Goal: Find specific page/section: Find specific page/section

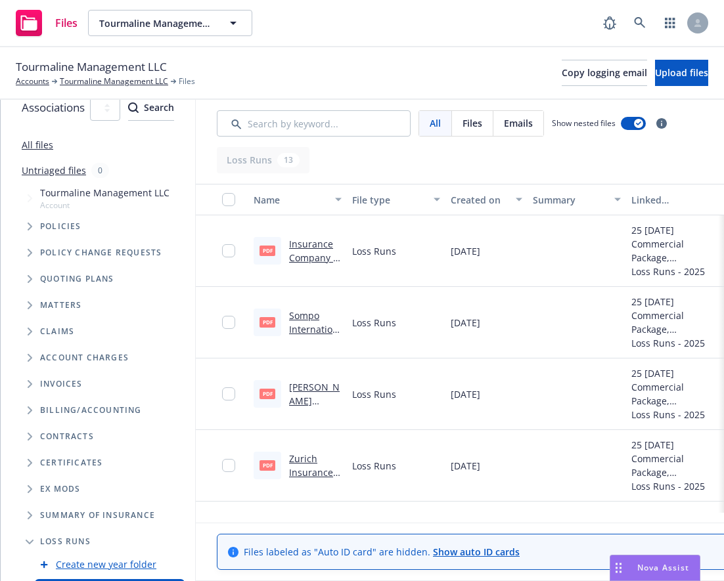
scroll to position [79, 0]
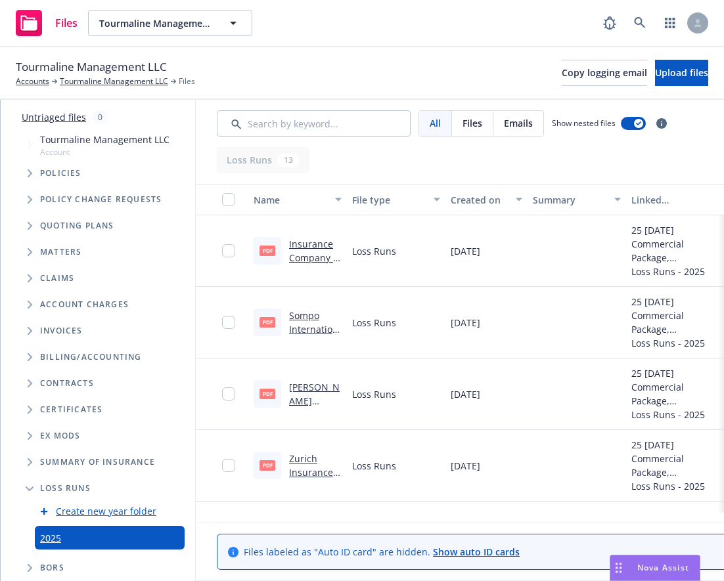
click at [28, 327] on icon "Tree Example" at bounding box center [30, 331] width 5 height 8
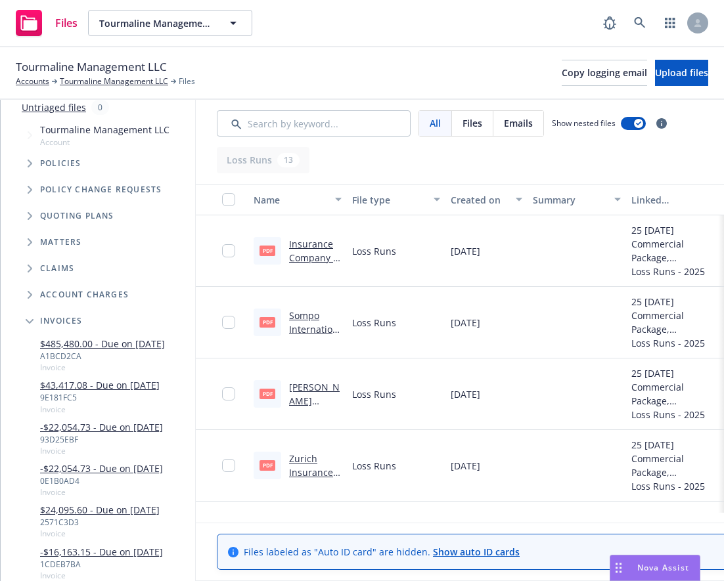
click at [30, 320] on icon "Tree Example" at bounding box center [30, 321] width 8 height 5
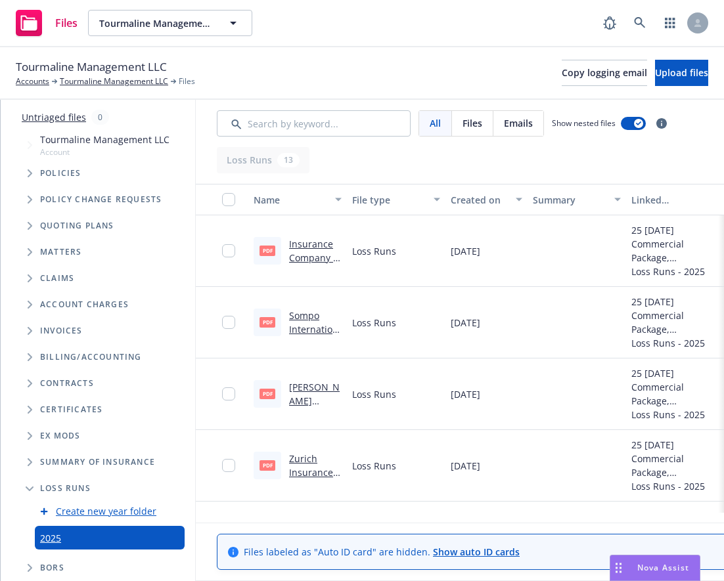
click at [30, 353] on icon "Folder Tree Example" at bounding box center [30, 357] width 5 height 8
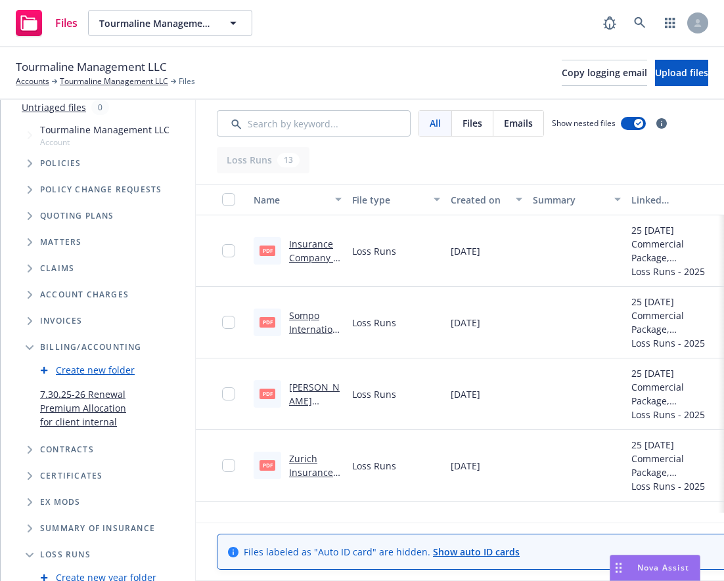
click at [30, 320] on icon "Tree Example" at bounding box center [30, 321] width 5 height 8
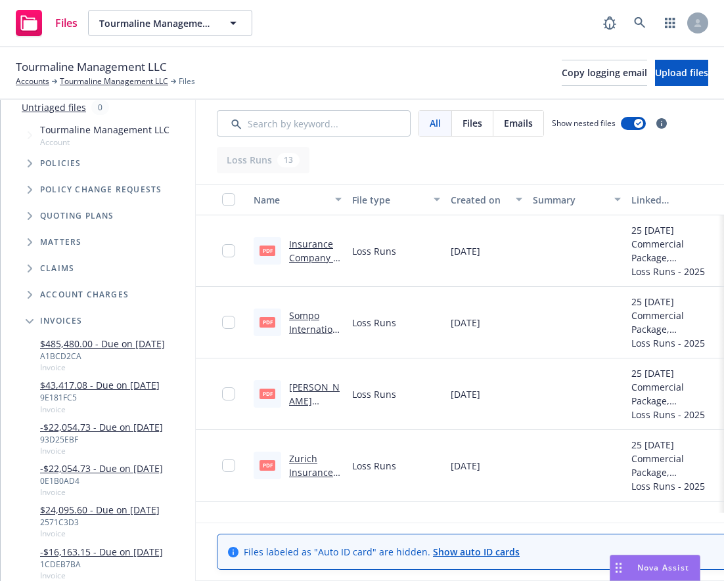
click at [195, 351] on div "$485,480.00 - Due on 8/18/2025 A1BCD2CA Invoice" at bounding box center [111, 354] width 168 height 41
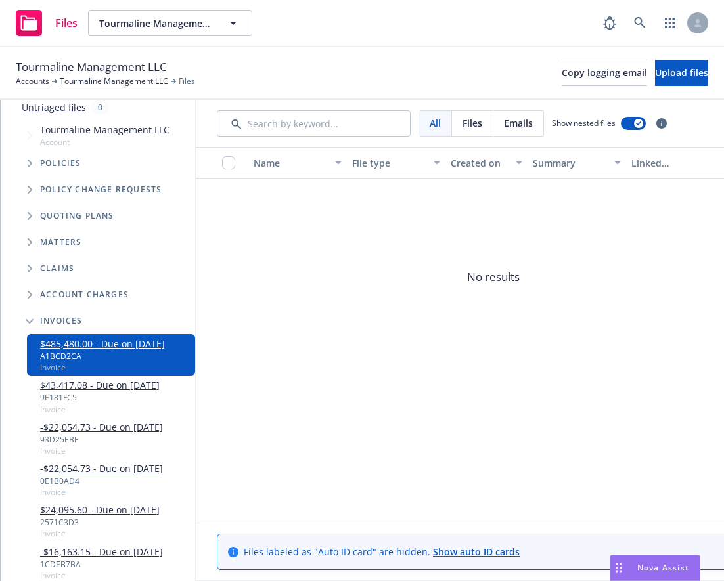
click at [194, 390] on div "$43,417.08 - Due on 7/30/2025 9E181FC5 Invoice" at bounding box center [111, 396] width 168 height 41
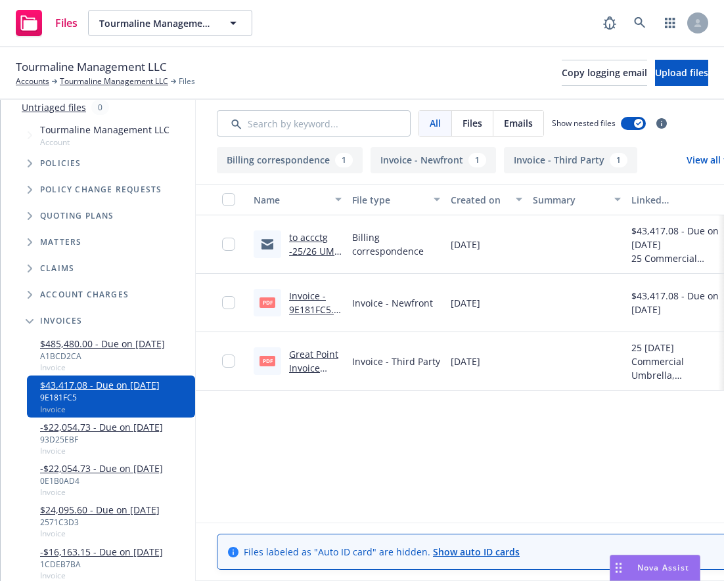
click at [32, 325] on span "Tree Example" at bounding box center [29, 321] width 21 height 21
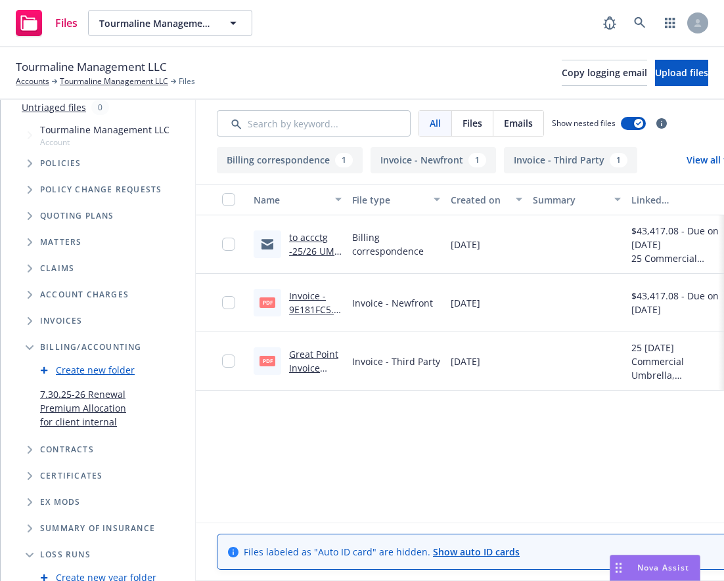
click at [132, 410] on link "7.30.25-26 Renewal Premium Allocation for client internal" at bounding box center [86, 407] width 92 height 41
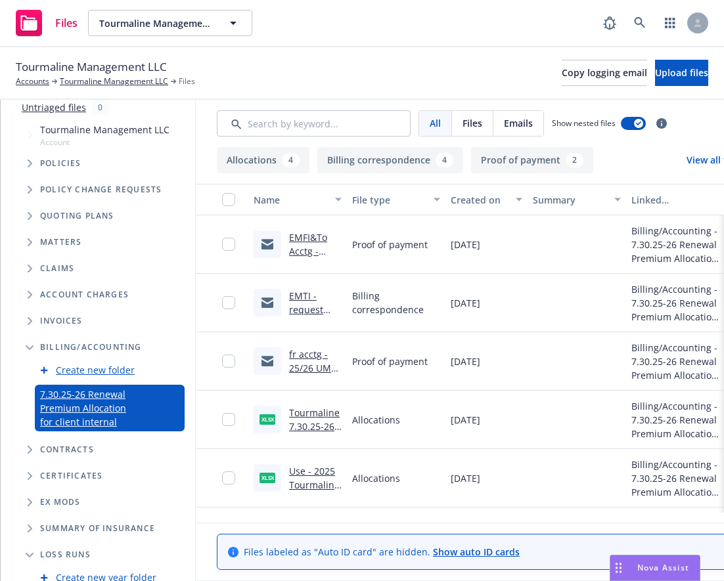
click at [28, 318] on icon "Tree Example" at bounding box center [30, 321] width 5 height 8
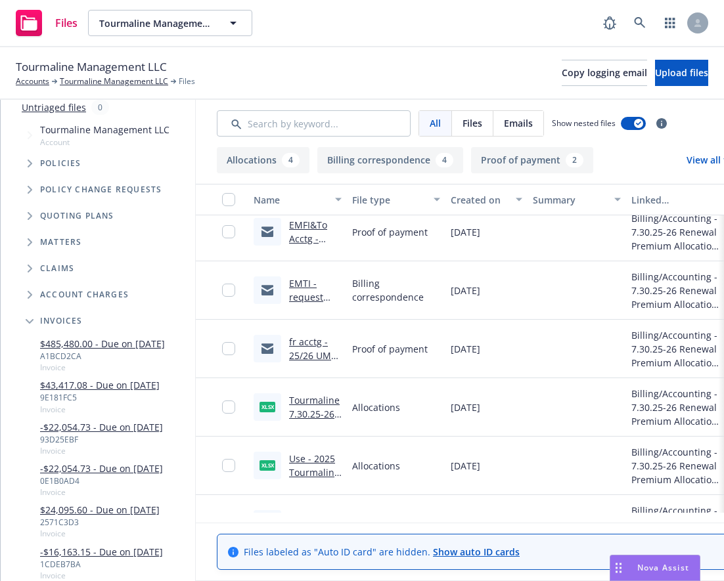
scroll to position [13, 0]
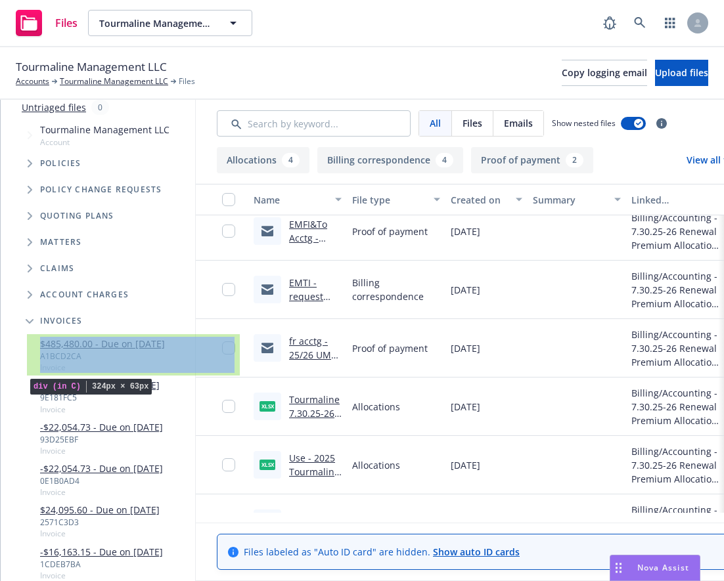
click at [195, 347] on div "$485,480.00 - Due on 8/18/2025 A1BCD2CA Invoice" at bounding box center [111, 354] width 168 height 41
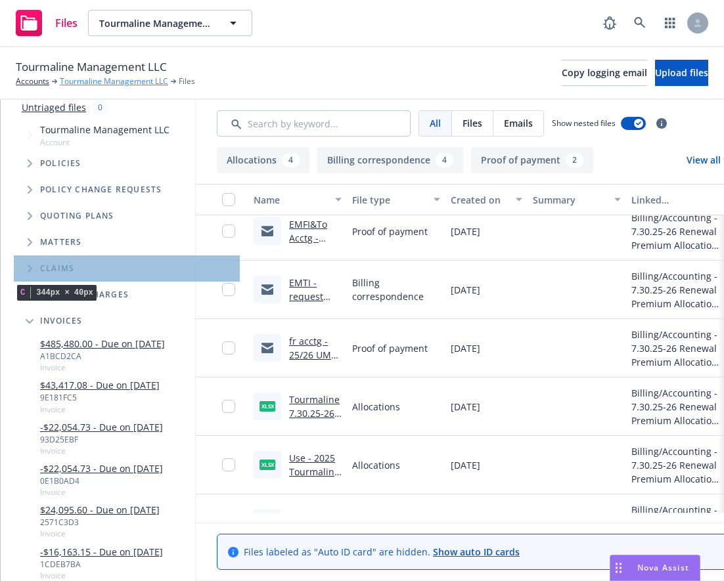
click at [129, 81] on link "Tourmaline Management LLC" at bounding box center [114, 82] width 108 height 12
